Goal: Task Accomplishment & Management: Manage account settings

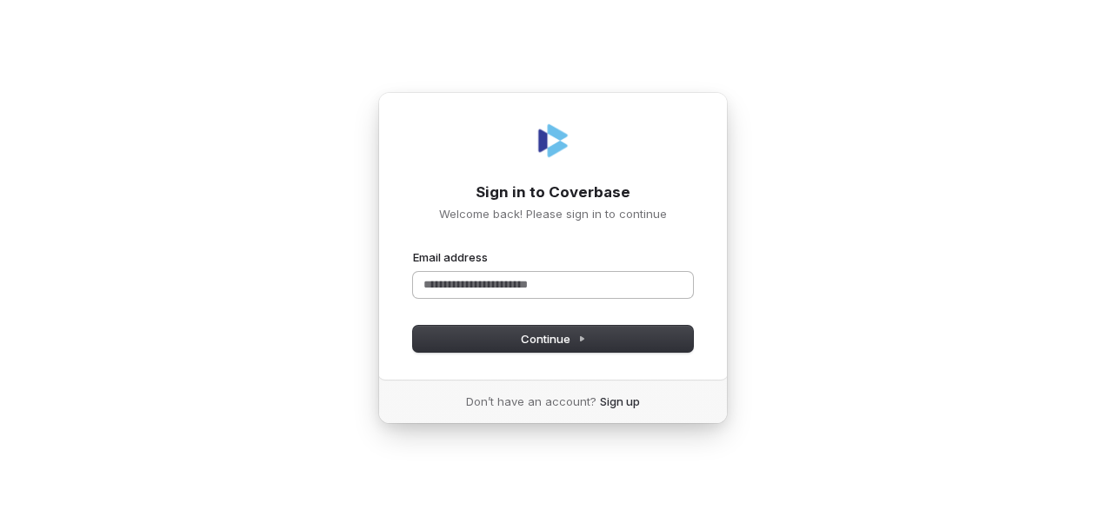
click at [481, 290] on input "Email address" at bounding box center [553, 285] width 280 height 26
click at [471, 283] on input "Email address" at bounding box center [553, 285] width 280 height 26
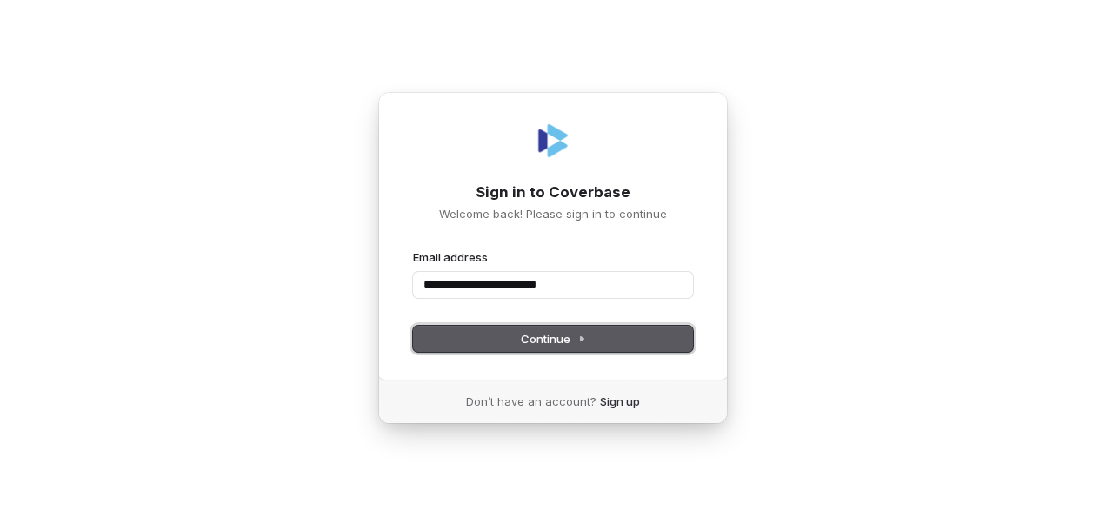
click at [528, 348] on button "Continue" at bounding box center [553, 339] width 280 height 26
type input "**********"
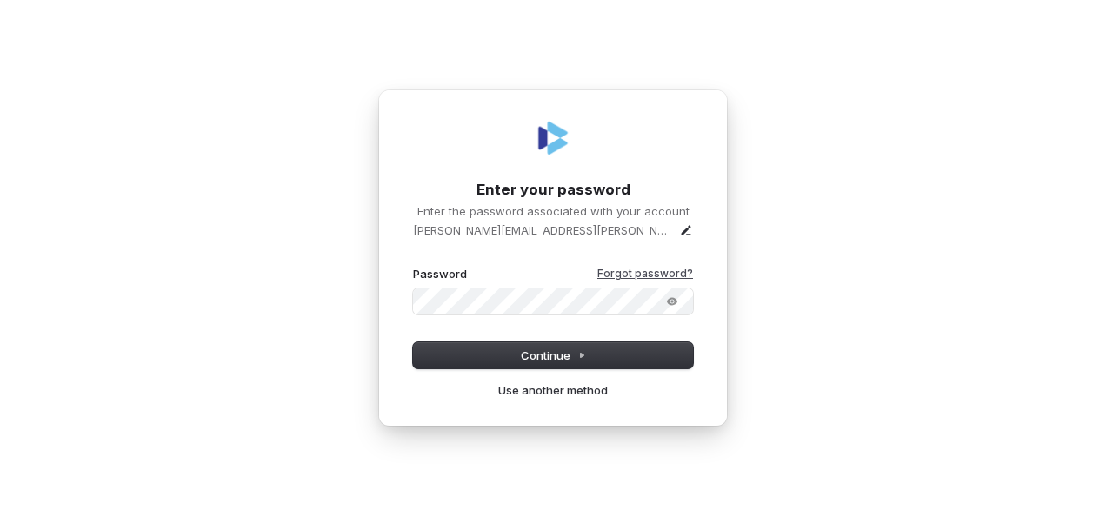
click at [625, 268] on link "Forgot password?" at bounding box center [645, 274] width 96 height 14
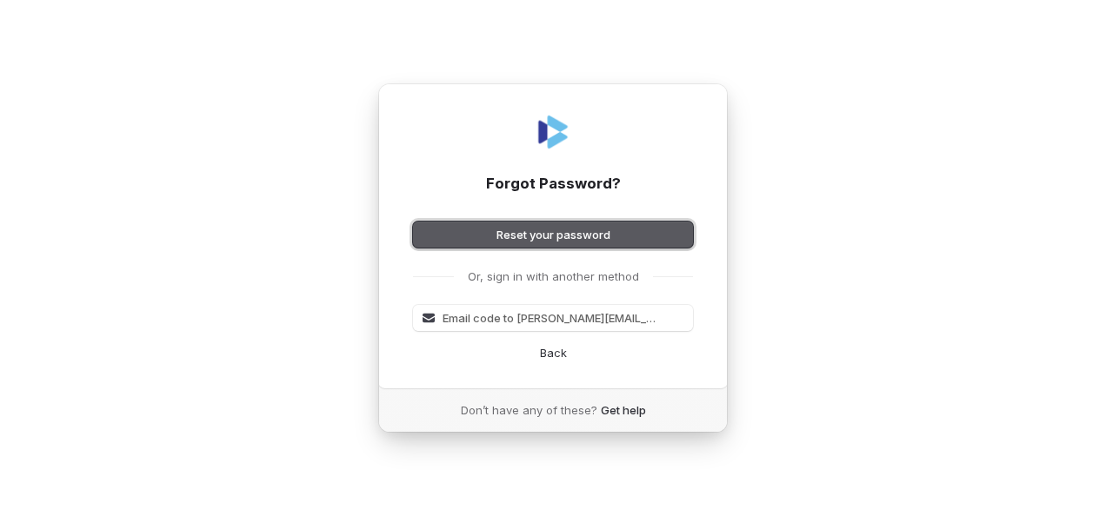
click at [555, 230] on button "Reset your password" at bounding box center [553, 235] width 280 height 26
